Goal: Information Seeking & Learning: Learn about a topic

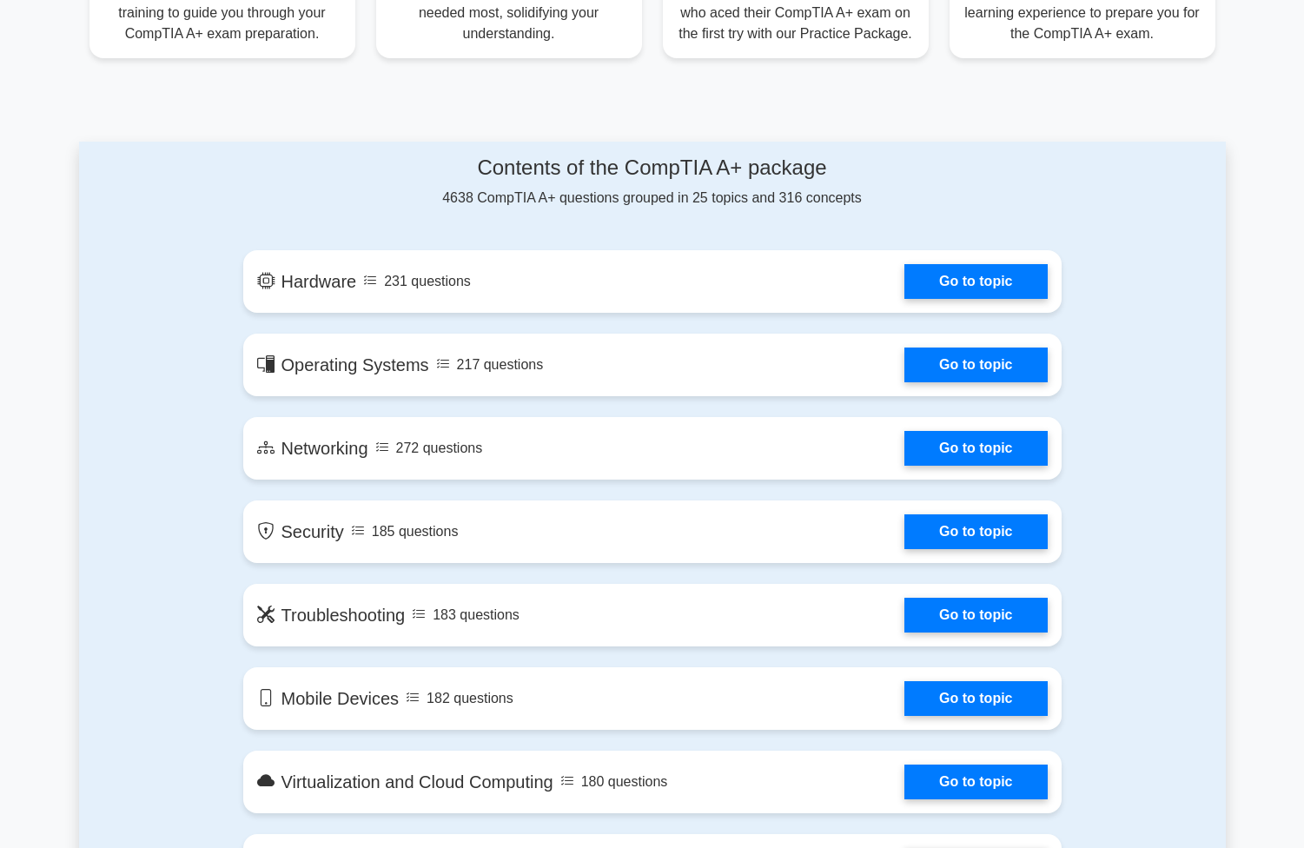
scroll to position [782, 0]
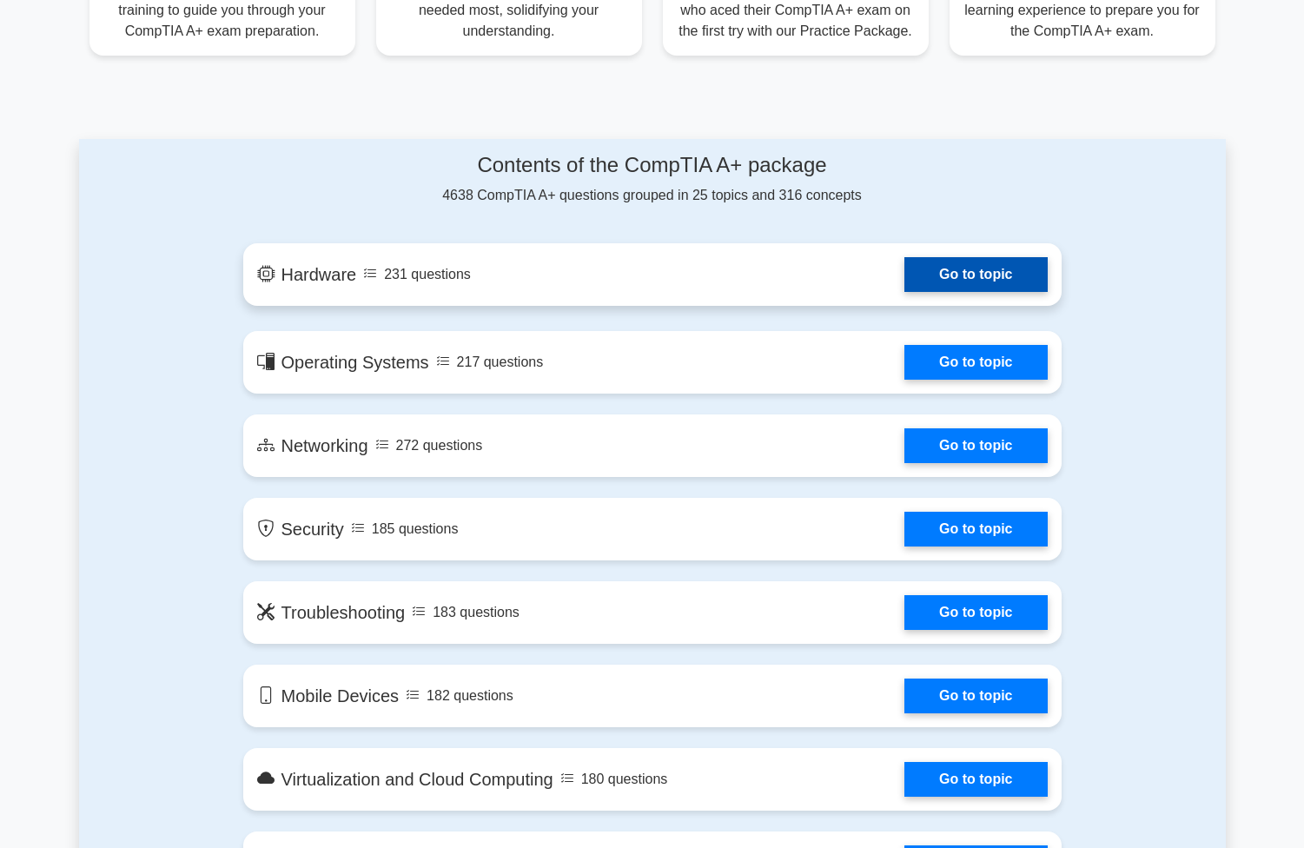
click at [964, 274] on link "Go to topic" at bounding box center [975, 274] width 142 height 35
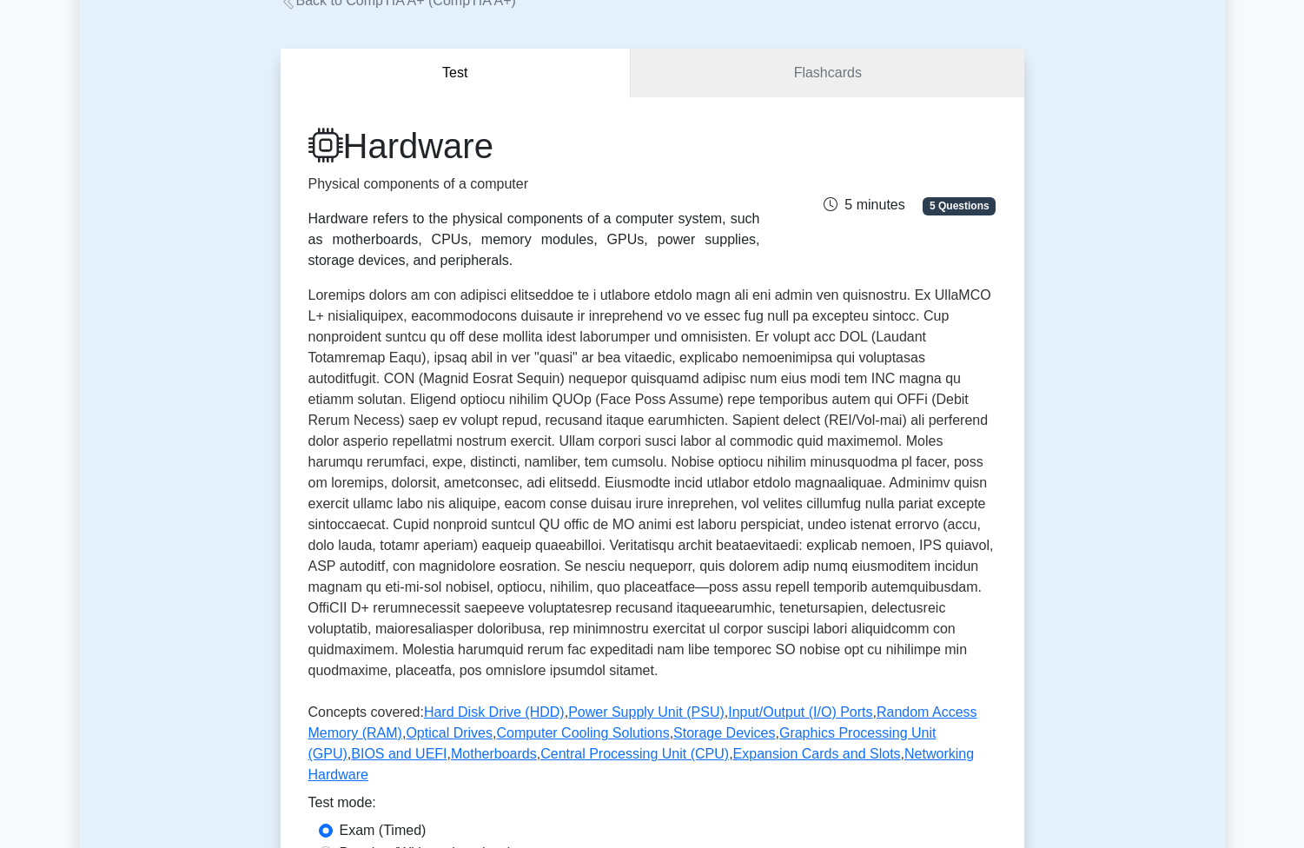
scroll to position [434, 0]
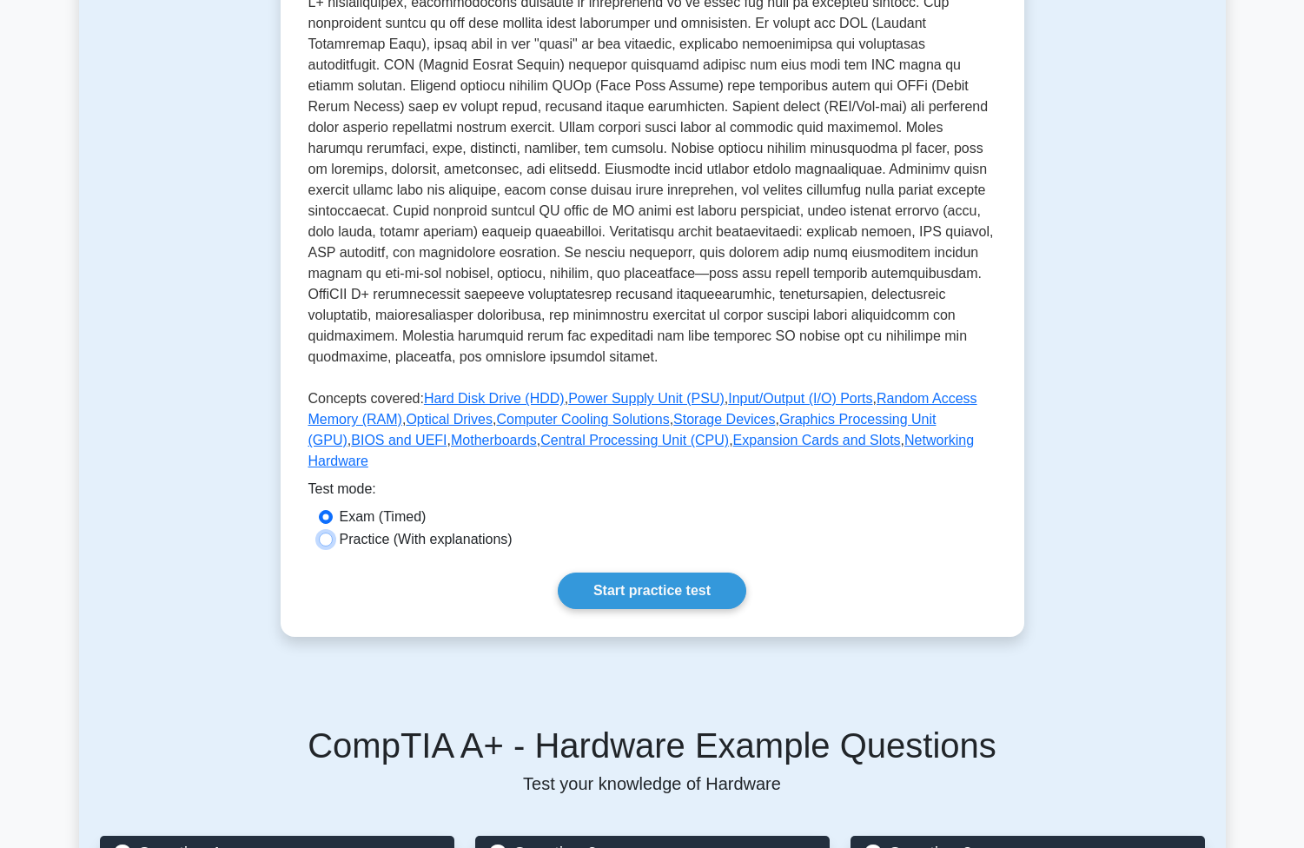
click at [327, 532] on input "Practice (With explanations)" at bounding box center [326, 539] width 14 height 14
radio input "true"
click at [633, 572] on link "Start practice test" at bounding box center [652, 590] width 188 height 36
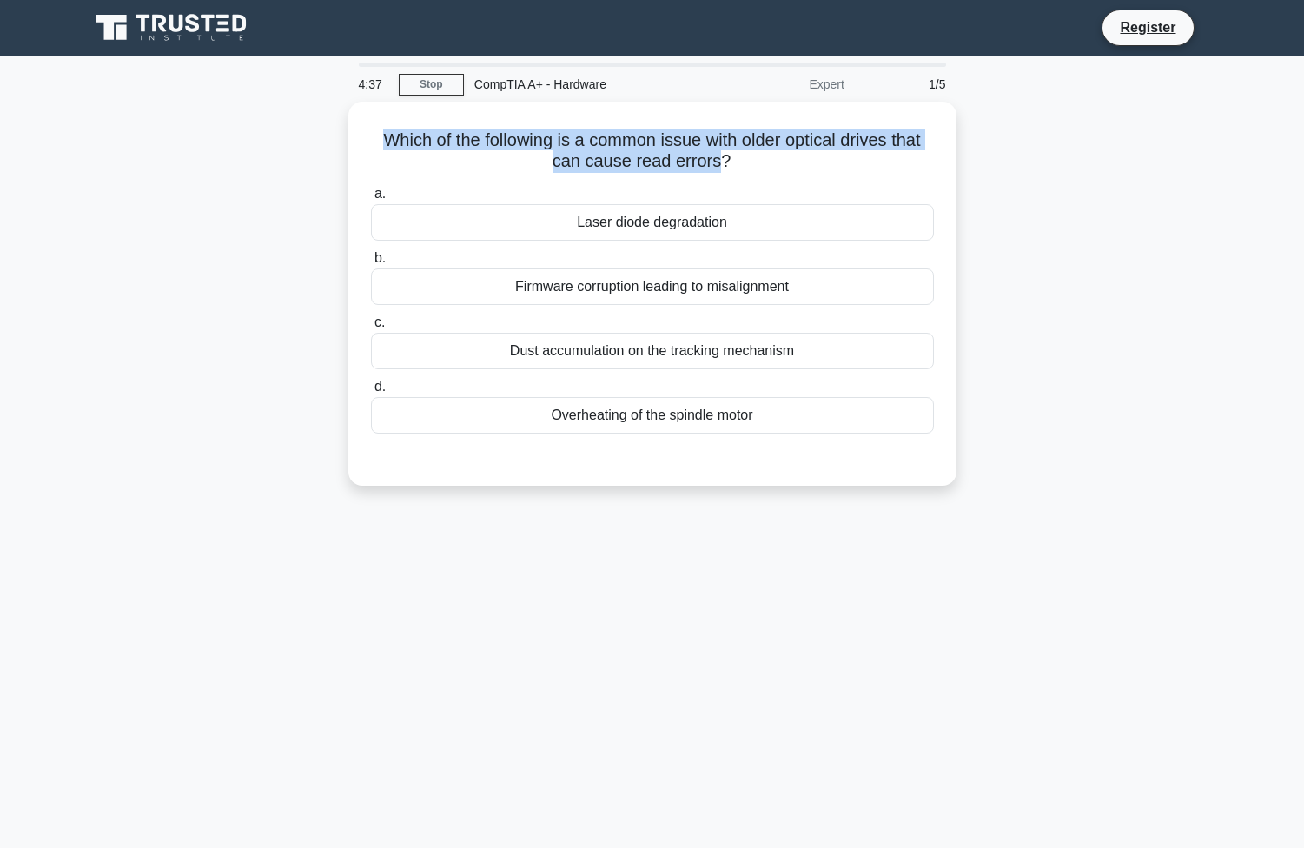
drag, startPoint x: 722, startPoint y: 160, endPoint x: 347, endPoint y: 127, distance: 376.7
click at [347, 127] on div "Which of the following is a common issue with older optical drives that can cau…" at bounding box center [652, 304] width 1146 height 405
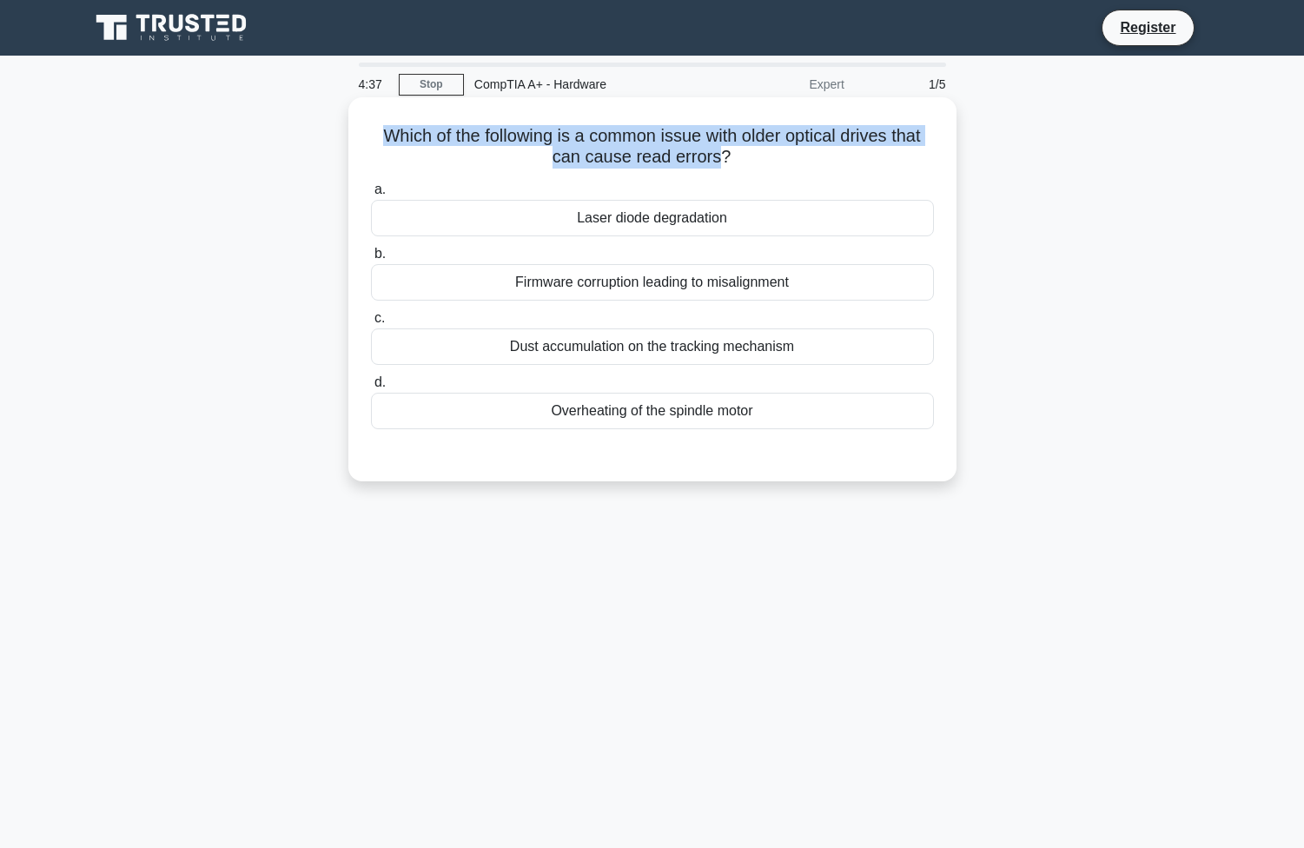
copy h5 "Which of the following is a common issue with older optical drives that can cau…"
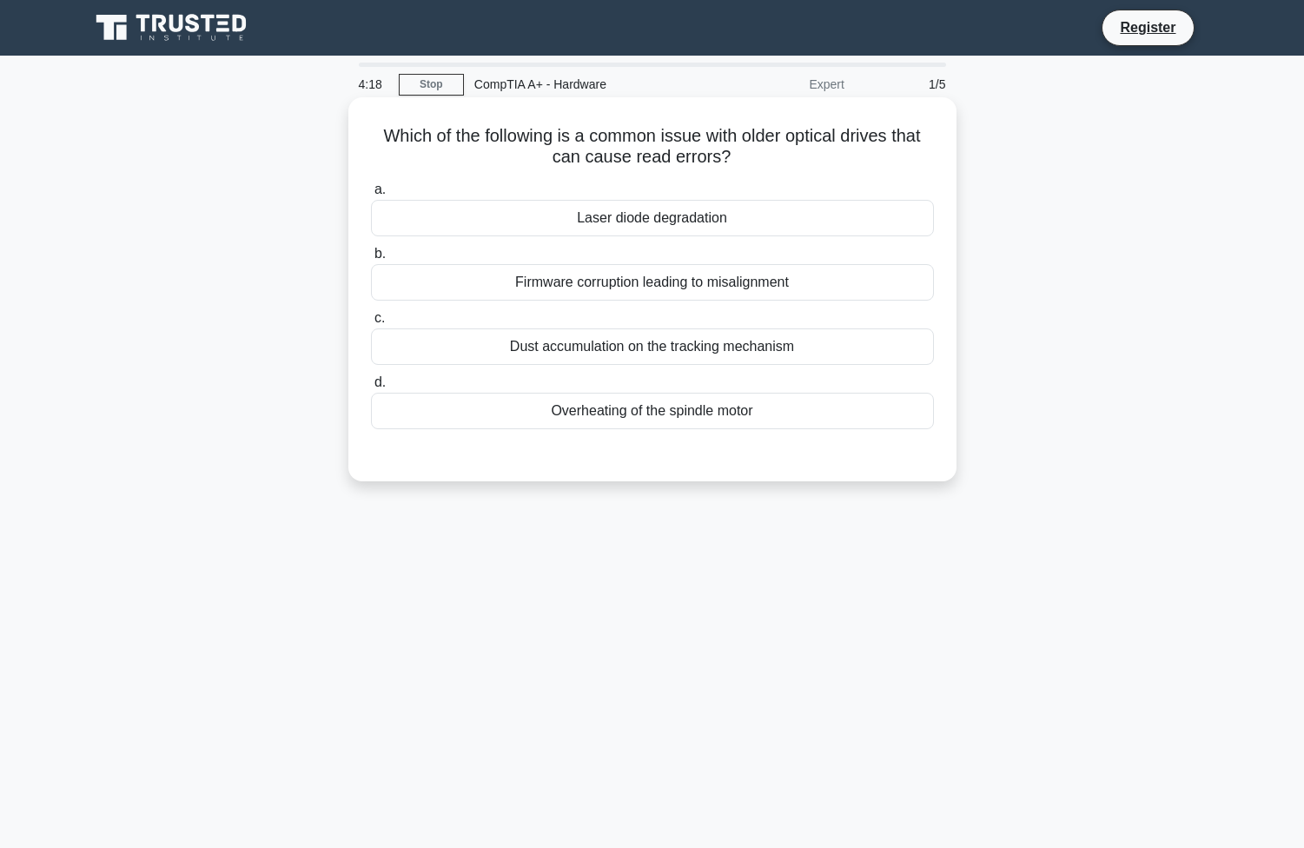
click at [690, 215] on div "Laser diode degradation" at bounding box center [652, 218] width 563 height 36
click at [371, 195] on input "a. Laser diode degradation" at bounding box center [371, 189] width 0 height 11
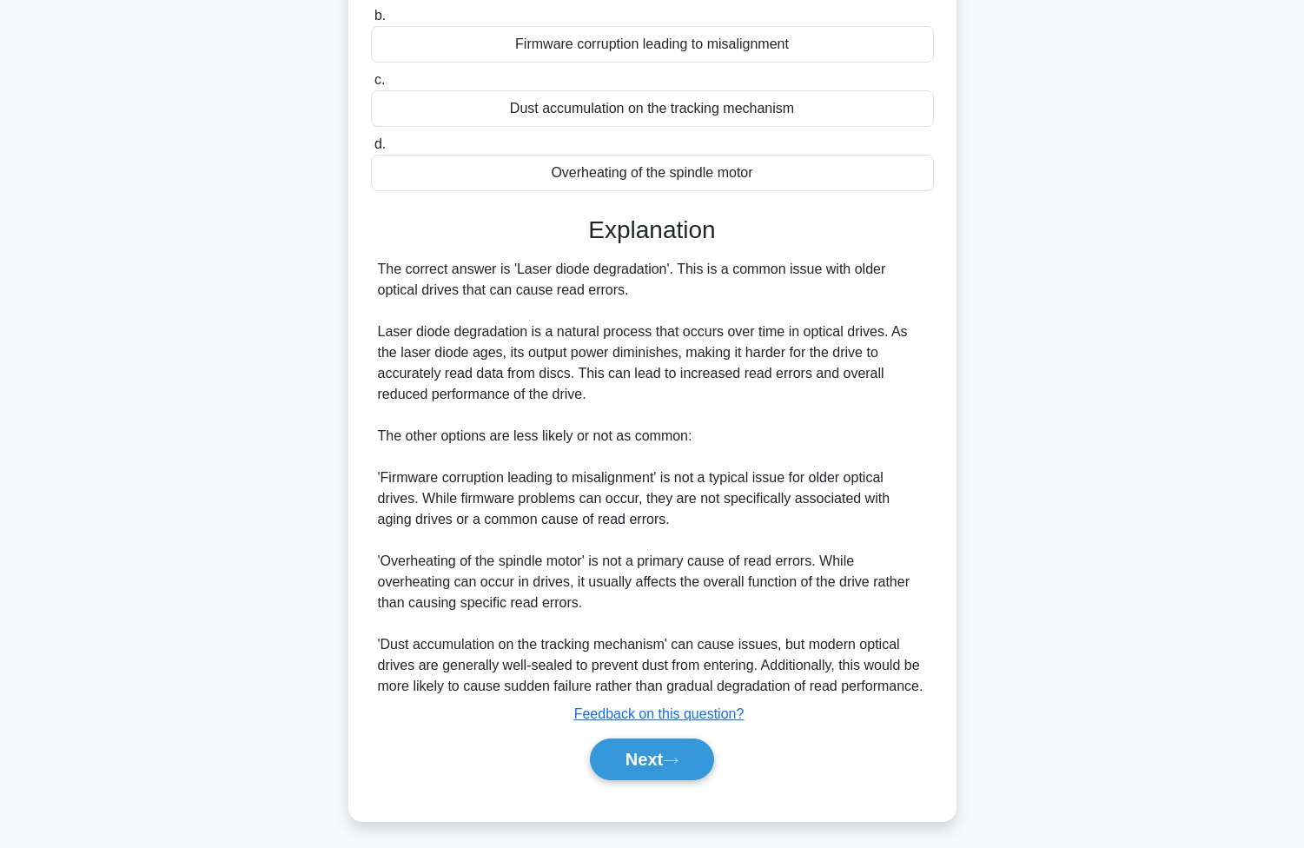
scroll to position [245, 0]
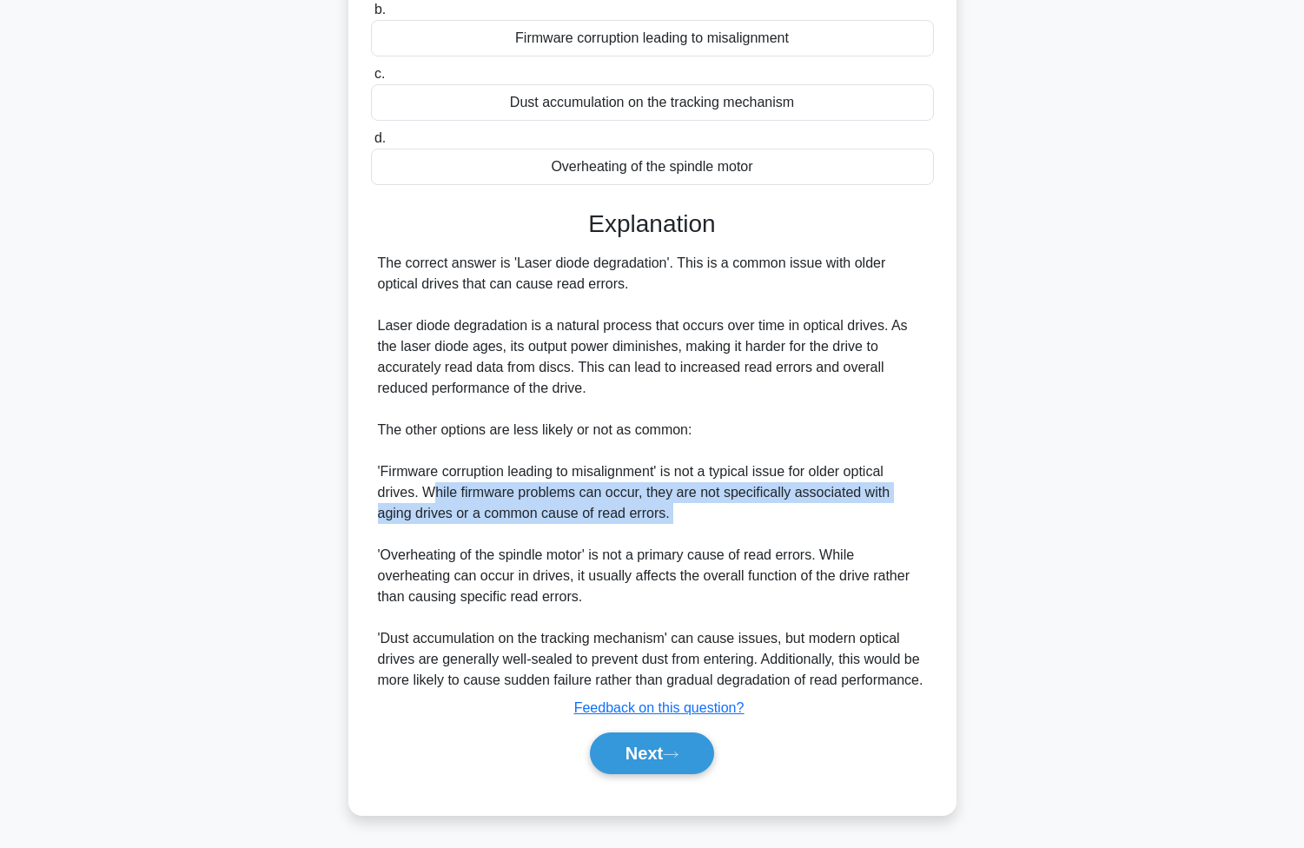
drag, startPoint x: 433, startPoint y: 491, endPoint x: 667, endPoint y: 532, distance: 238.2
click at [667, 532] on div "The correct answer is 'Laser diode degradation'. This is a common issue with ol…" at bounding box center [652, 472] width 549 height 438
click at [672, 759] on icon at bounding box center [671, 755] width 16 height 10
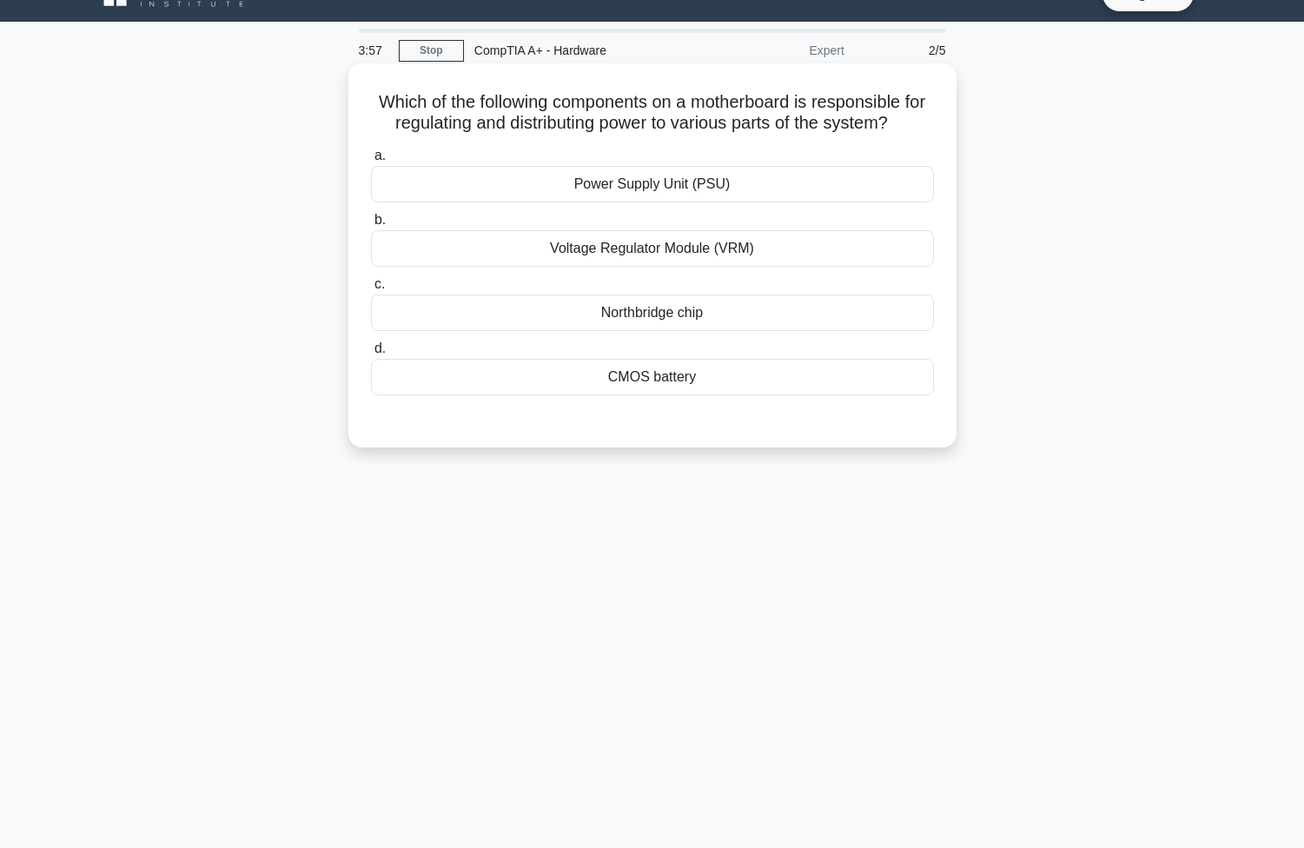
scroll to position [3, 0]
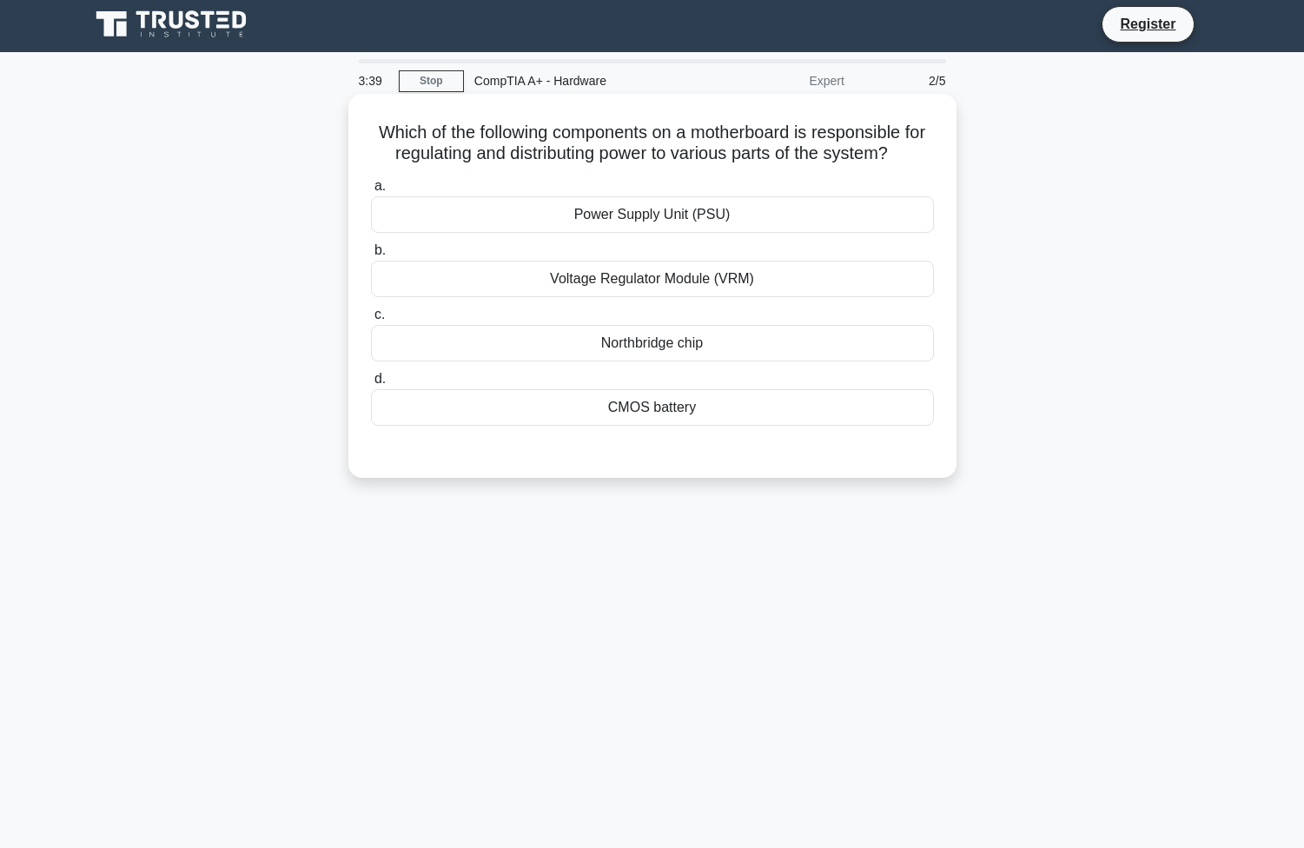
click at [690, 220] on div "Power Supply Unit (PSU)" at bounding box center [652, 214] width 563 height 36
click at [371, 192] on input "a. Power Supply Unit (PSU)" at bounding box center [371, 186] width 0 height 11
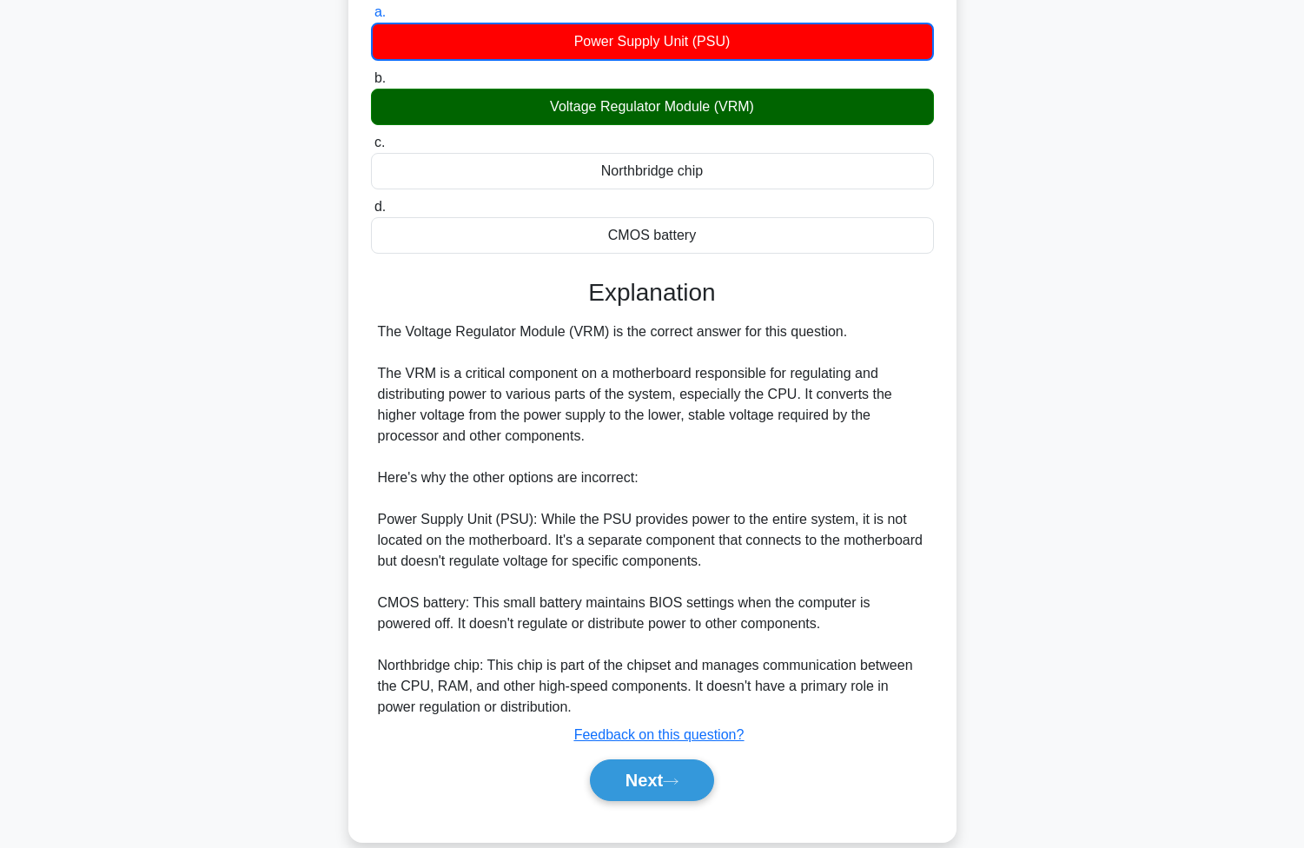
scroll to position [205, 0]
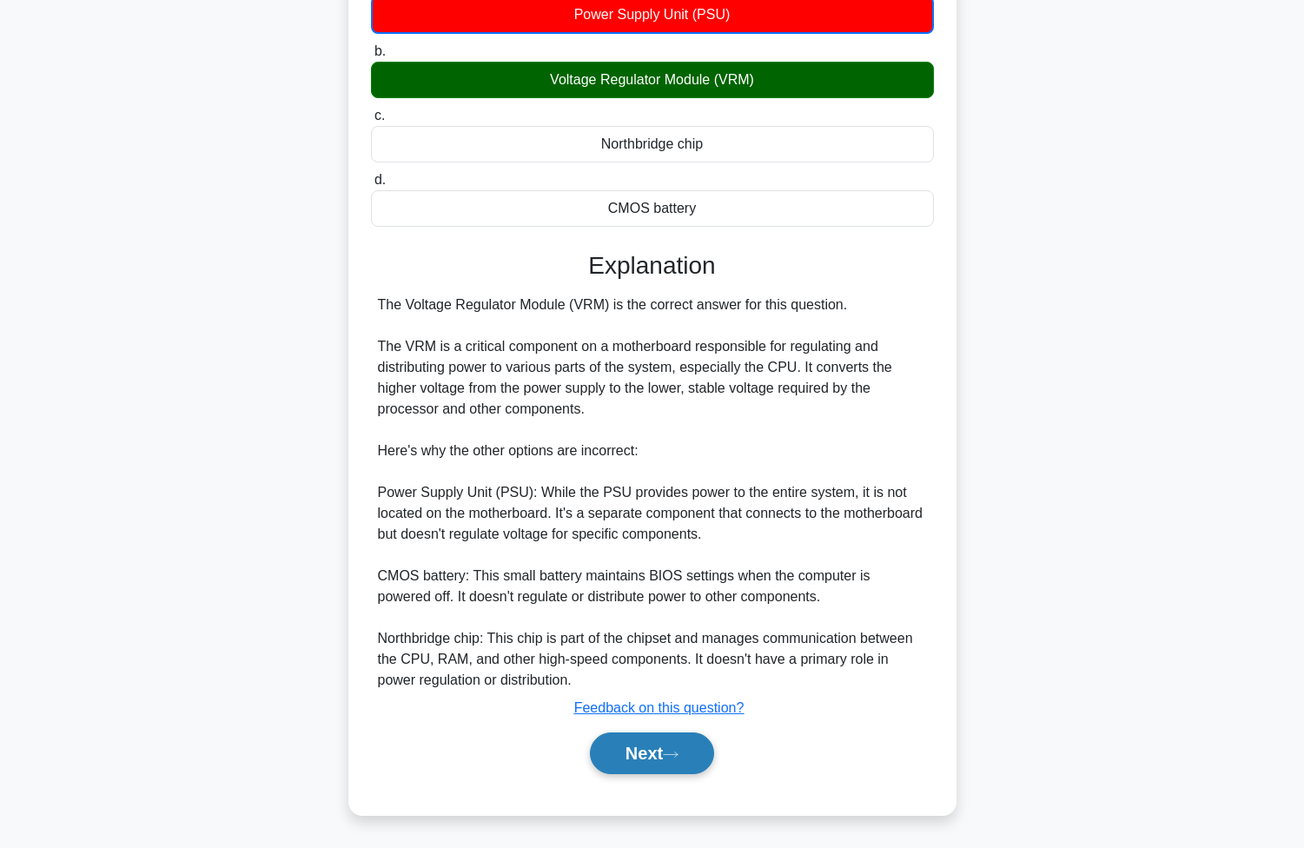
click at [634, 757] on button "Next" at bounding box center [652, 753] width 124 height 42
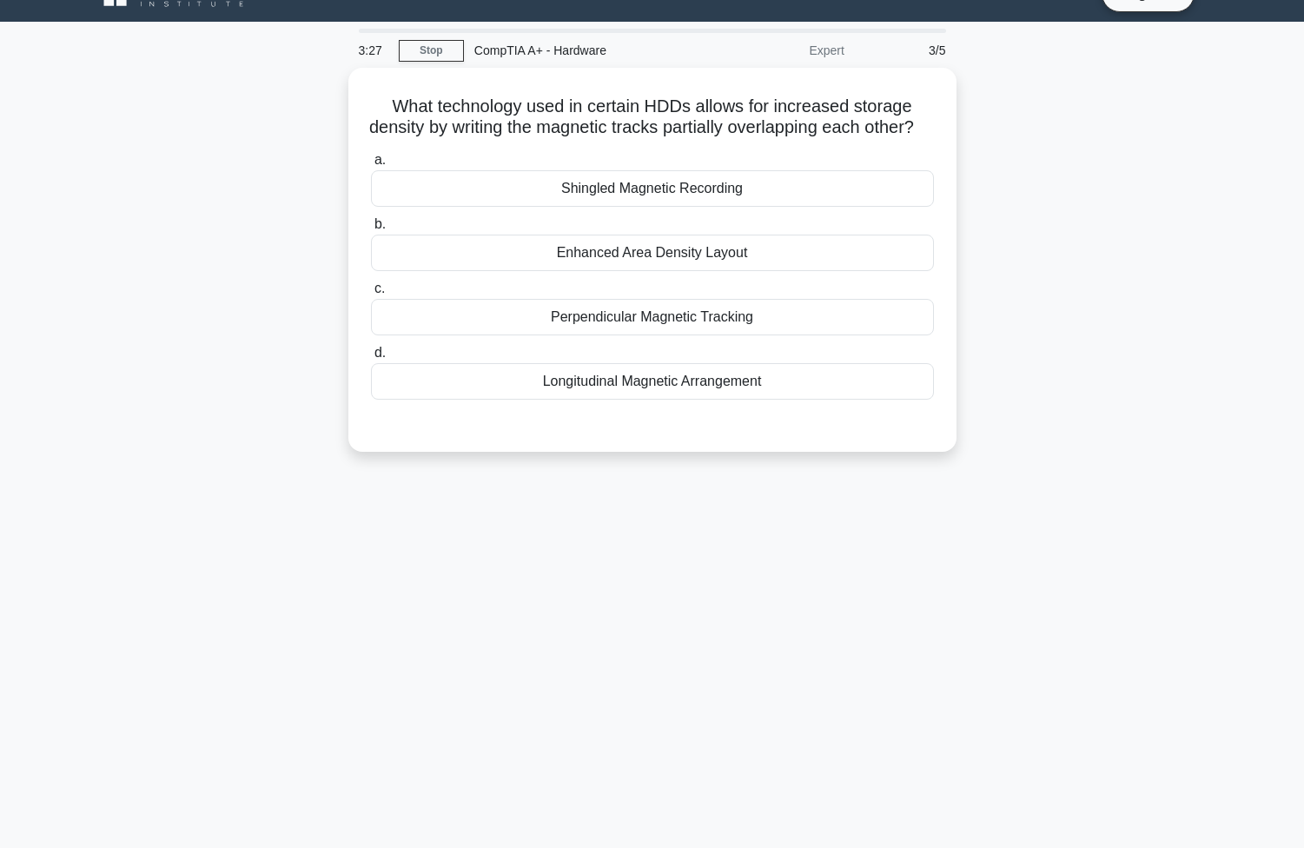
scroll to position [0, 0]
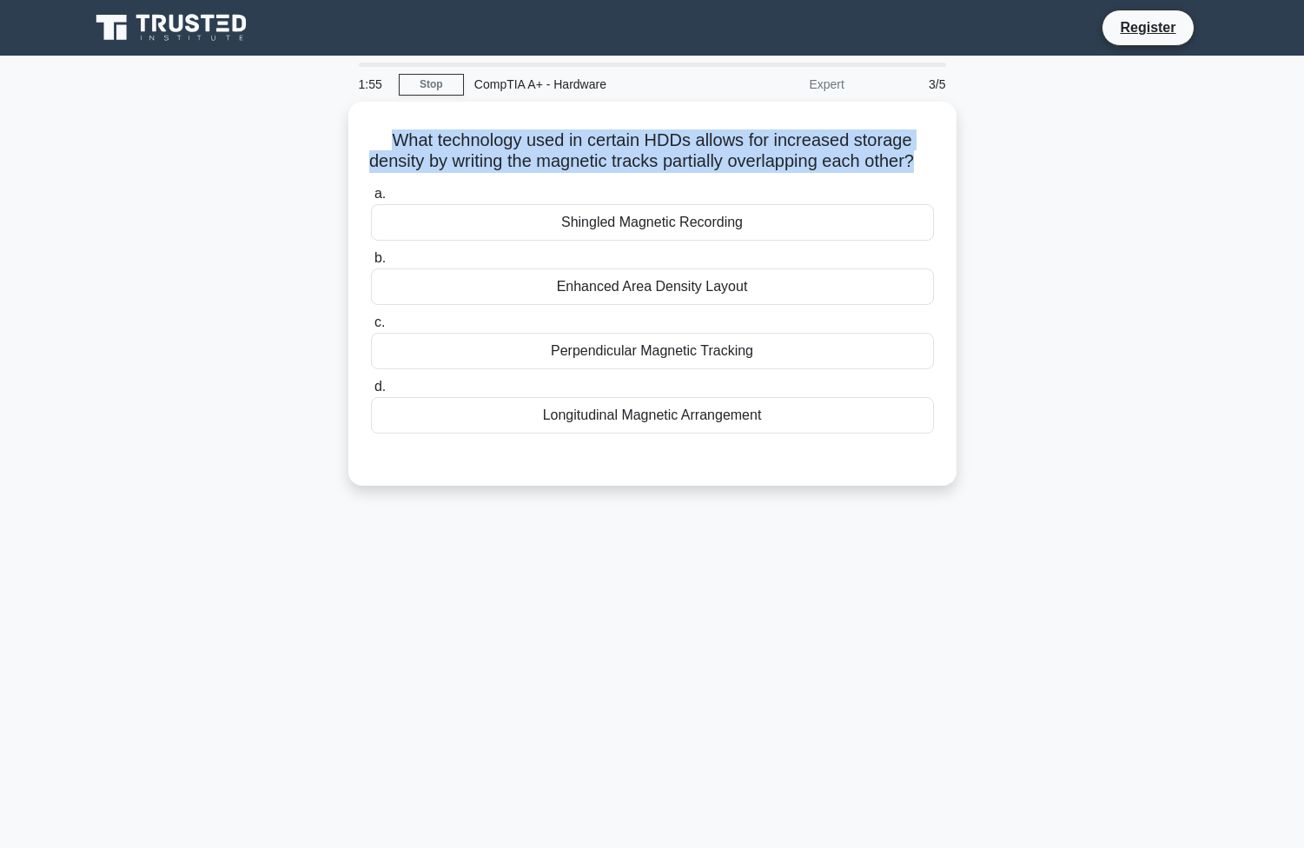
drag, startPoint x: 941, startPoint y: 155, endPoint x: 335, endPoint y: 137, distance: 605.6
click at [335, 137] on div "What technology used in certain HDDs allows for increased storage density by wr…" at bounding box center [652, 304] width 1146 height 405
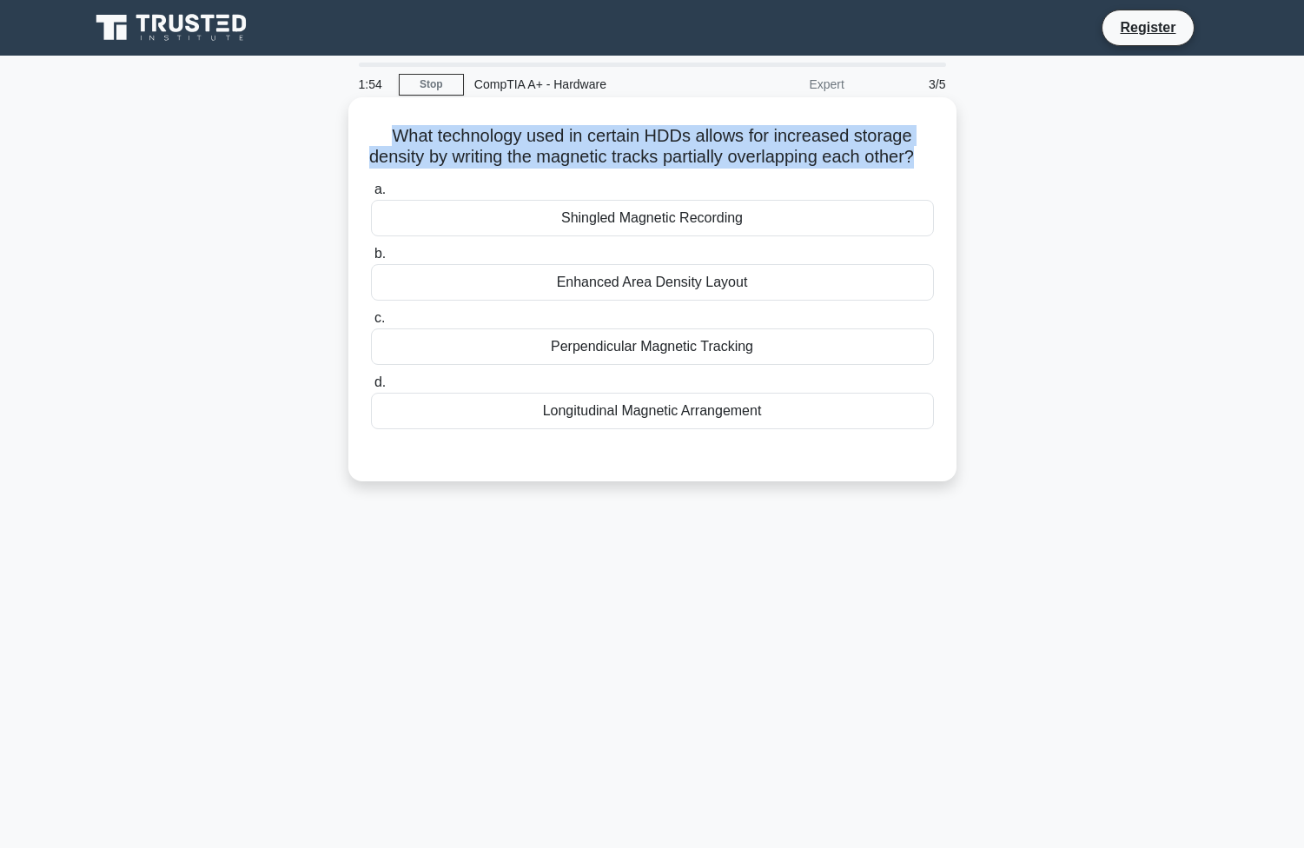
copy h5 "What technology used in certain HDDs allows for increased storage density by wr…"
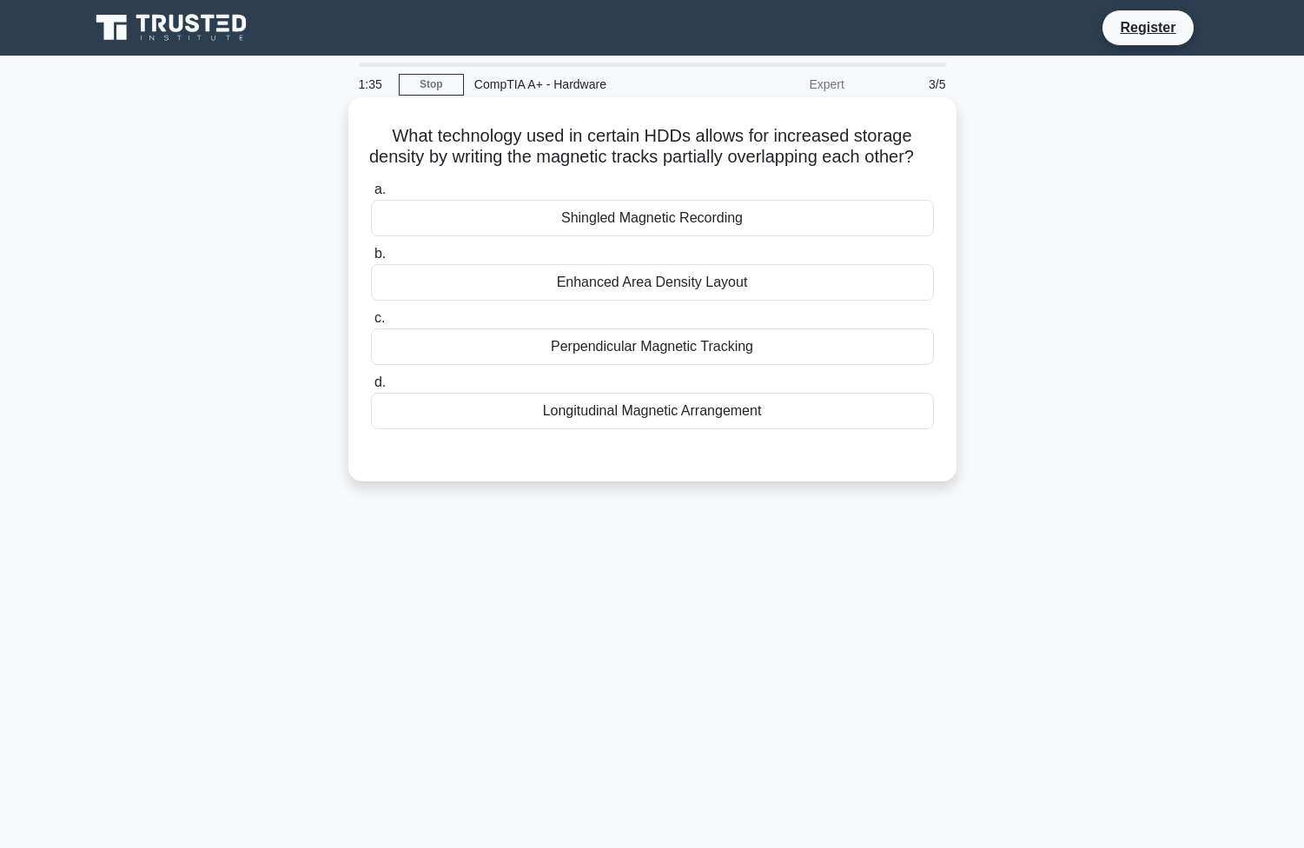
click at [658, 236] on div "Shingled Magnetic Recording" at bounding box center [652, 218] width 563 height 36
click at [371, 195] on input "a. Shingled Magnetic Recording" at bounding box center [371, 189] width 0 height 11
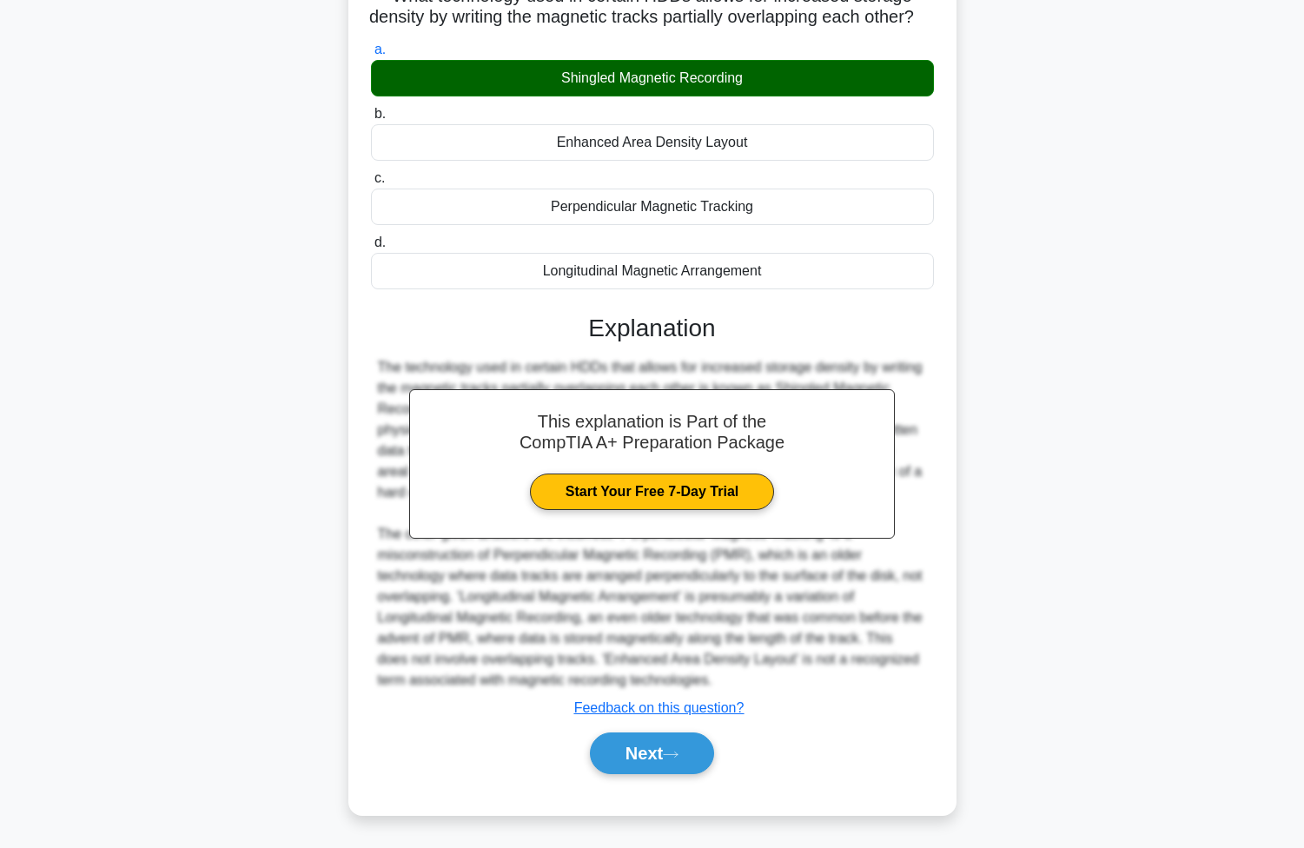
scroll to position [162, 0]
click at [842, 603] on div "The technology used in certain HDDs that allows for increased storage density b…" at bounding box center [652, 524] width 549 height 334
